Goal: Task Accomplishment & Management: Complete application form

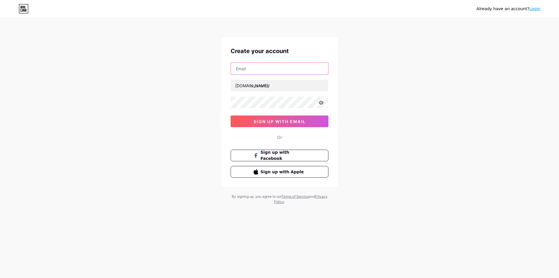
type input "[EMAIL_ADDRESS][DOMAIN_NAME]"
click at [210, 91] on div "Already have an account? Login Create your account [EMAIL_ADDRESS][DOMAIN_NAME]…" at bounding box center [279, 111] width 559 height 223
click at [271, 127] on button "sign up with email" at bounding box center [280, 121] width 98 height 12
drag, startPoint x: 274, startPoint y: 122, endPoint x: 276, endPoint y: 118, distance: 4.7
click at [275, 121] on span "sign up with email" at bounding box center [280, 121] width 52 height 5
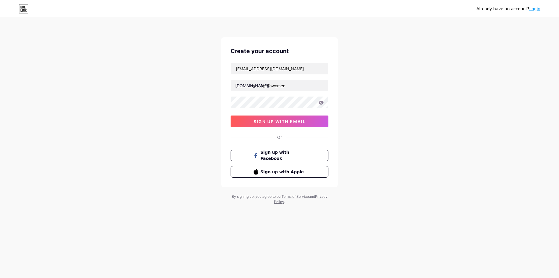
click at [269, 92] on div "[EMAIL_ADDRESS][DOMAIN_NAME] [DOMAIN_NAME]/ massagefowomen 0cAFcWeA7DvdALj-643S…" at bounding box center [280, 94] width 98 height 65
click at [275, 80] on input "massagefowomen" at bounding box center [279, 86] width 97 height 12
click at [274, 65] on input "[EMAIL_ADDRESS][DOMAIN_NAME]" at bounding box center [279, 69] width 97 height 12
click at [279, 86] on input "massagefowomen" at bounding box center [279, 86] width 97 height 12
click at [291, 70] on input "[EMAIL_ADDRESS][DOMAIN_NAME]" at bounding box center [279, 69] width 97 height 12
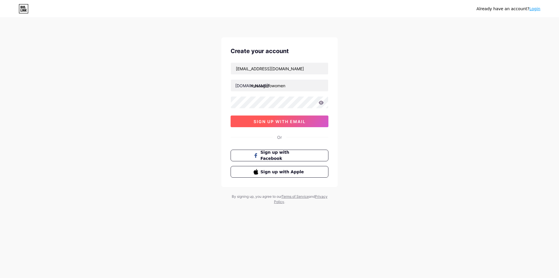
click at [282, 116] on button "sign up with email" at bounding box center [280, 121] width 98 height 12
click at [127, 134] on div "Already have an account? Login Create your account [EMAIL_ADDRESS][DOMAIN_NAME]…" at bounding box center [279, 111] width 559 height 223
click at [250, 91] on input "massagefowomen" at bounding box center [279, 86] width 97 height 12
click at [253, 86] on input "massagefowomen" at bounding box center [279, 86] width 97 height 12
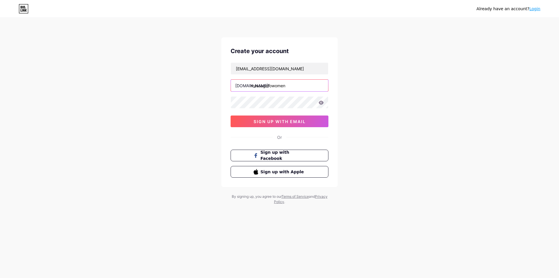
click at [253, 86] on input "massagefowomen" at bounding box center [279, 86] width 97 height 12
click at [259, 75] on div "[EMAIL_ADDRESS][DOMAIN_NAME] [DOMAIN_NAME]/ massagefowomen 0cAFcWeA7ajtOht0OrM2…" at bounding box center [280, 94] width 98 height 65
click at [240, 69] on input "[EMAIL_ADDRESS][DOMAIN_NAME]" at bounding box center [279, 69] width 97 height 12
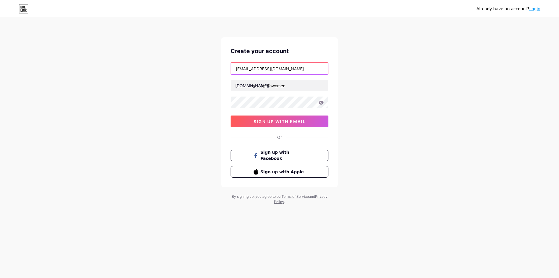
click at [240, 70] on input "[EMAIL_ADDRESS][DOMAIN_NAME]" at bounding box center [279, 69] width 97 height 12
click at [202, 78] on div "Already have an account? Login Create your account [EMAIL_ADDRESS][DOMAIN_NAME]…" at bounding box center [279, 111] width 559 height 223
click at [272, 72] on input "[EMAIL_ADDRESS][DOMAIN_NAME]" at bounding box center [279, 69] width 97 height 12
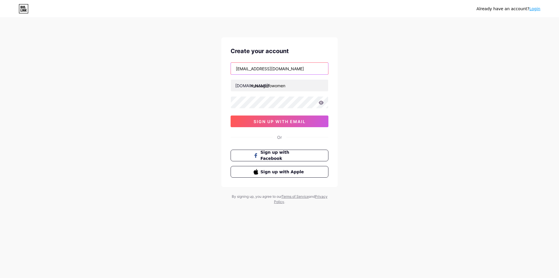
click at [272, 72] on input "[EMAIL_ADDRESS][DOMAIN_NAME]" at bounding box center [279, 69] width 97 height 12
click at [116, 72] on div "Already have an account? Login Create your account [EMAIL_ADDRESS][DOMAIN_NAME]…" at bounding box center [279, 111] width 559 height 223
click at [280, 127] on div "Create your account [EMAIL_ADDRESS][DOMAIN_NAME] [DOMAIN_NAME]/ massagefowomen …" at bounding box center [279, 111] width 116 height 149
click at [279, 124] on button "sign up with email" at bounding box center [280, 121] width 98 height 12
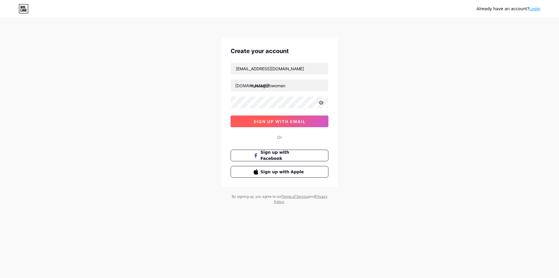
click at [274, 118] on button "sign up with email" at bounding box center [280, 121] width 98 height 12
click at [280, 91] on div "massagefowomen" at bounding box center [280, 85] width 98 height 12
click at [279, 86] on input "massagefowomen" at bounding box center [279, 86] width 97 height 12
click at [273, 116] on button "sign up with email" at bounding box center [280, 121] width 98 height 12
click at [280, 84] on input "massagefowomen" at bounding box center [279, 86] width 97 height 12
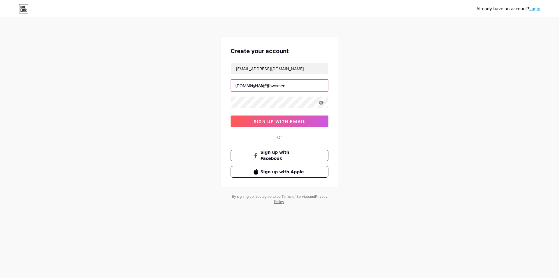
click at [292, 84] on input "massagefowomen" at bounding box center [279, 86] width 97 height 12
type input "massagefowome"
click at [278, 119] on span "sign up with email" at bounding box center [280, 121] width 52 height 5
click at [278, 119] on span at bounding box center [279, 121] width 6 height 6
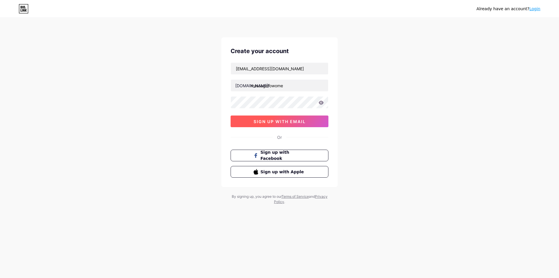
click at [280, 119] on span "sign up with email" at bounding box center [280, 121] width 52 height 5
click at [538, 11] on link "Login" at bounding box center [534, 8] width 11 height 5
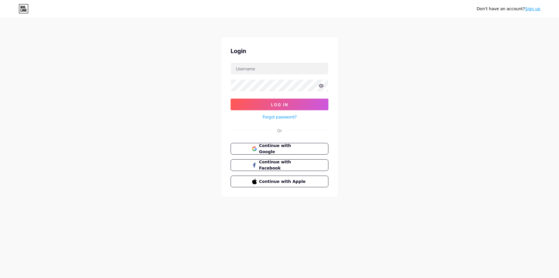
click at [136, 268] on div "Don't have an account? Sign up Login Log In Forgot password? Or Continue with G…" at bounding box center [279, 139] width 559 height 278
click at [173, 95] on div "Don't have an account? Sign up Login Log In Forgot password? Or Continue with G…" at bounding box center [279, 107] width 559 height 215
click at [253, 67] on input "text" at bounding box center [279, 69] width 97 height 12
type input "massagefowomen"
click at [261, 68] on input "massagefowomen" at bounding box center [279, 69] width 97 height 12
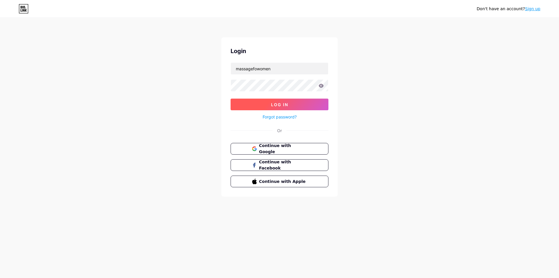
click at [263, 101] on button "Log In" at bounding box center [280, 104] width 98 height 12
click at [264, 101] on button "Log In" at bounding box center [280, 104] width 98 height 12
click at [533, 10] on link "Sign up" at bounding box center [532, 8] width 15 height 5
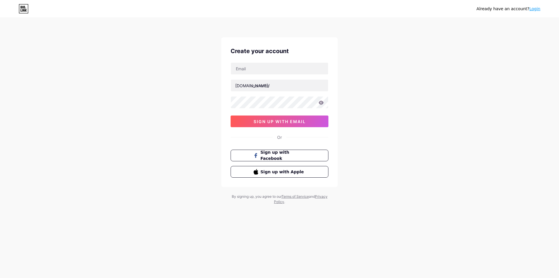
click at [157, 164] on div "Already have an account? Login Create your account [DOMAIN_NAME]/ 0cAFcWeA4qfra…" at bounding box center [279, 111] width 559 height 223
click at [250, 84] on div "[DOMAIN_NAME]/" at bounding box center [252, 85] width 34 height 6
click at [260, 72] on input "text" at bounding box center [279, 69] width 97 height 12
click at [72, 77] on div "Already have an account? Login Create your account [DOMAIN_NAME]/ 0cAFcWeA4qfra…" at bounding box center [279, 111] width 559 height 223
click at [266, 84] on input "text" at bounding box center [279, 86] width 97 height 12
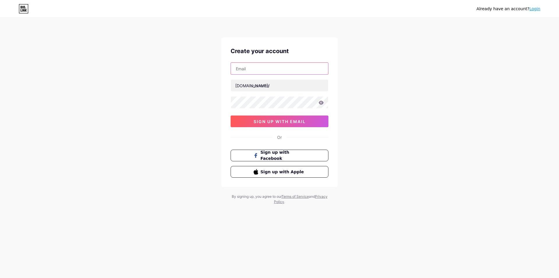
type input "[EMAIL_ADDRESS][DOMAIN_NAME]"
click at [280, 84] on input "massagefowomen" at bounding box center [279, 86] width 97 height 12
click at [296, 88] on input "massagefowomen" at bounding box center [279, 86] width 97 height 12
type input "massagefowome"
click at [180, 99] on div "Already have an account? Login Create your account [EMAIL_ADDRESS][DOMAIN_NAME]…" at bounding box center [279, 111] width 559 height 223
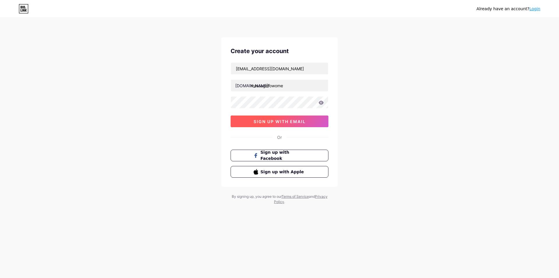
click at [255, 122] on span "sign up with email" at bounding box center [280, 121] width 52 height 5
